Goal: Navigation & Orientation: Find specific page/section

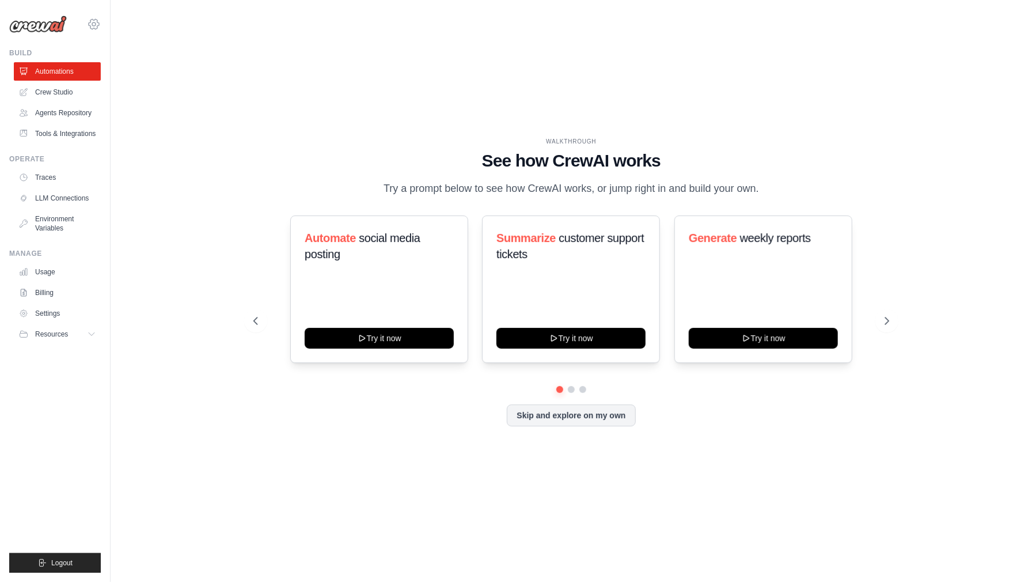
click at [89, 26] on icon at bounding box center [94, 24] width 14 height 14
click at [113, 81] on link "Settings" at bounding box center [143, 71] width 109 height 23
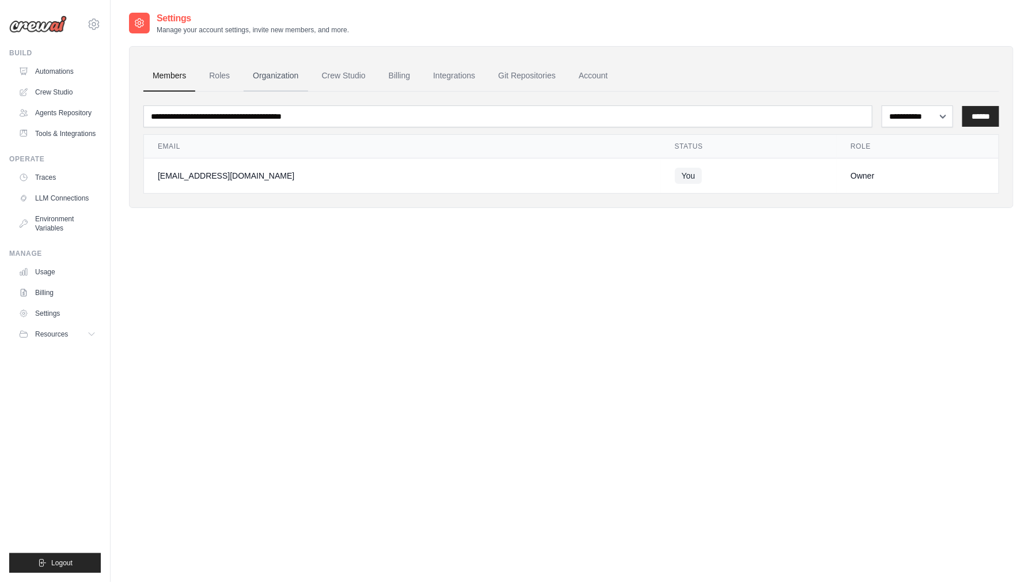
click at [282, 78] on link "Organization" at bounding box center [276, 75] width 64 height 31
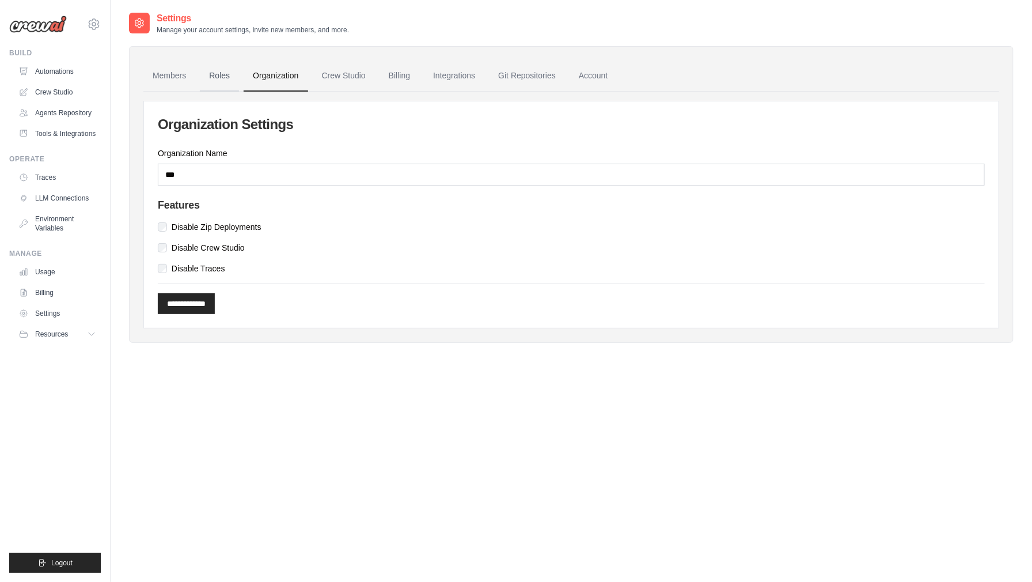
click at [228, 77] on link "Roles" at bounding box center [219, 75] width 39 height 31
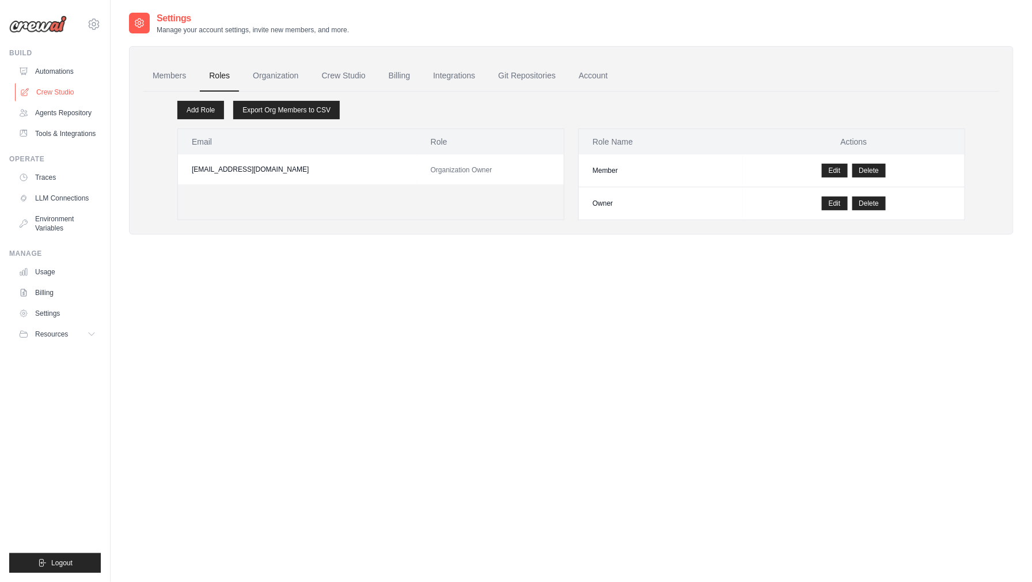
click at [44, 90] on link "Crew Studio" at bounding box center [58, 92] width 87 height 18
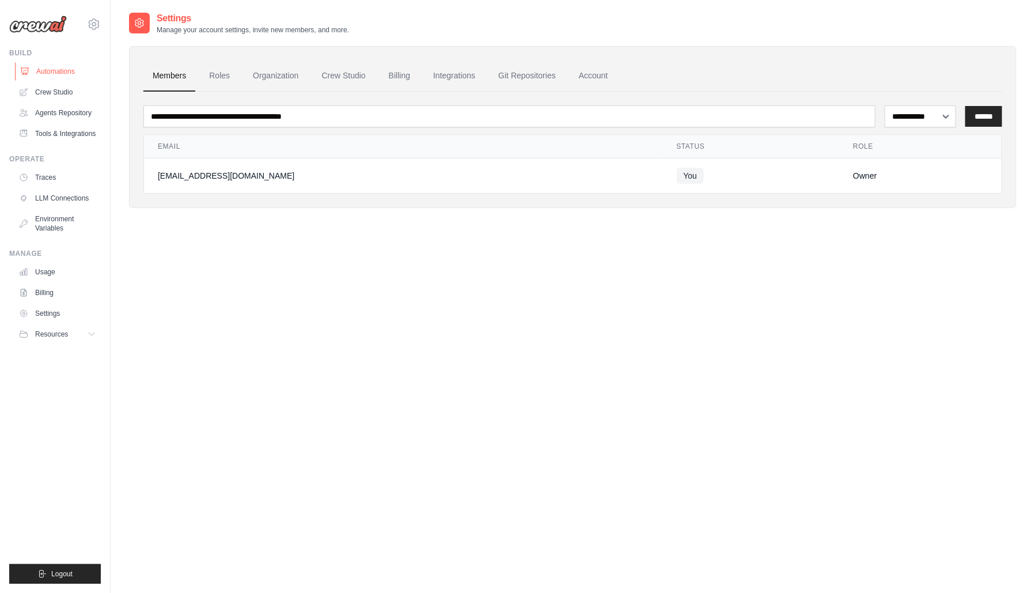
click at [41, 75] on link "Automations" at bounding box center [58, 71] width 87 height 18
